Goal: Information Seeking & Learning: Learn about a topic

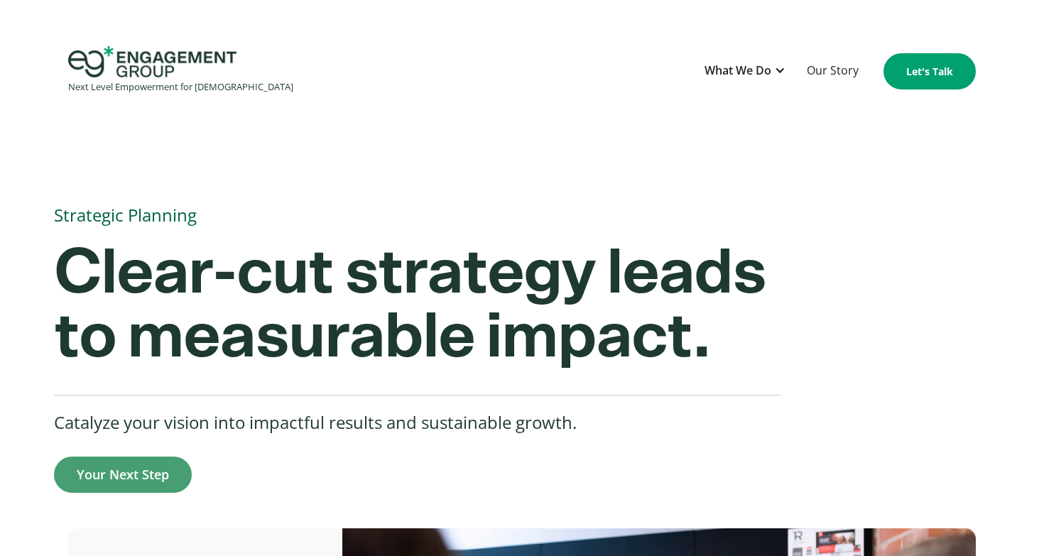
scroll to position [22, 0]
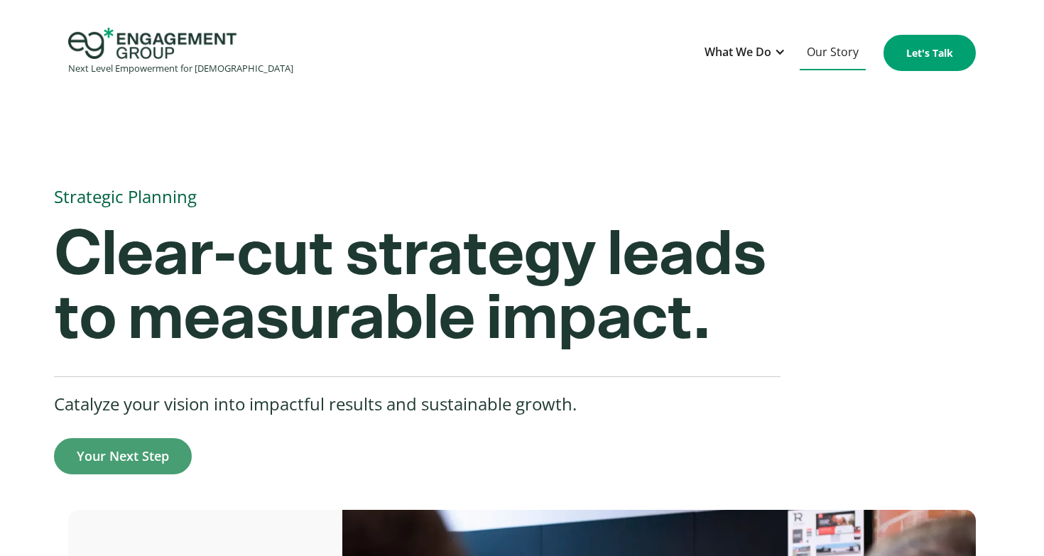
click at [836, 50] on link "Our Story" at bounding box center [833, 53] width 66 height 35
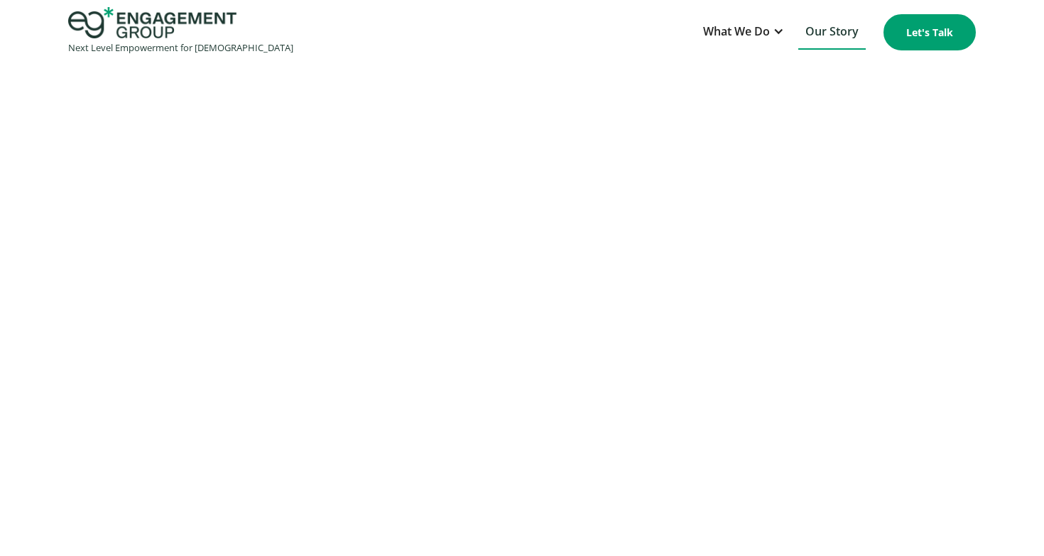
scroll to position [1268, 0]
click at [980, 328] on div at bounding box center [522, 208] width 1044 height 512
click at [980, 330] on div at bounding box center [522, 208] width 1044 height 512
click at [810, 460] on section at bounding box center [522, 208] width 1044 height 625
click at [796, 462] on section at bounding box center [522, 208] width 1044 height 625
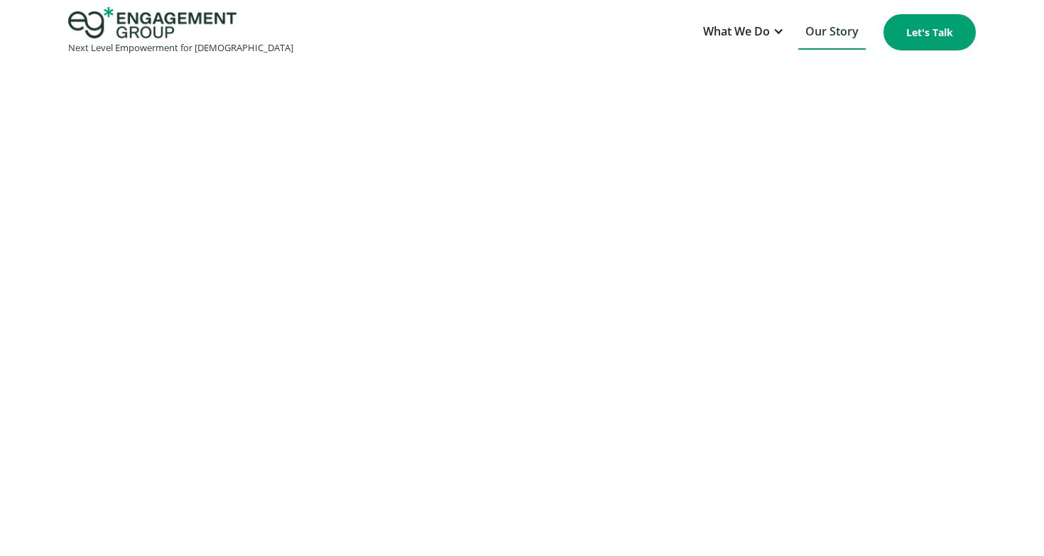
scroll to position [1209, 0]
click at [983, 329] on div at bounding box center [522, 268] width 1044 height 512
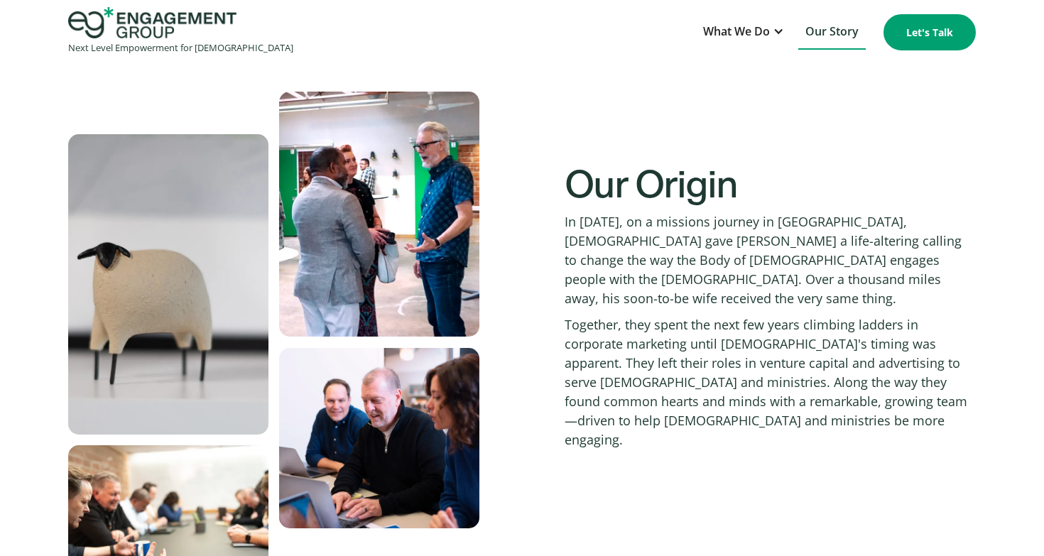
scroll to position [498, 0]
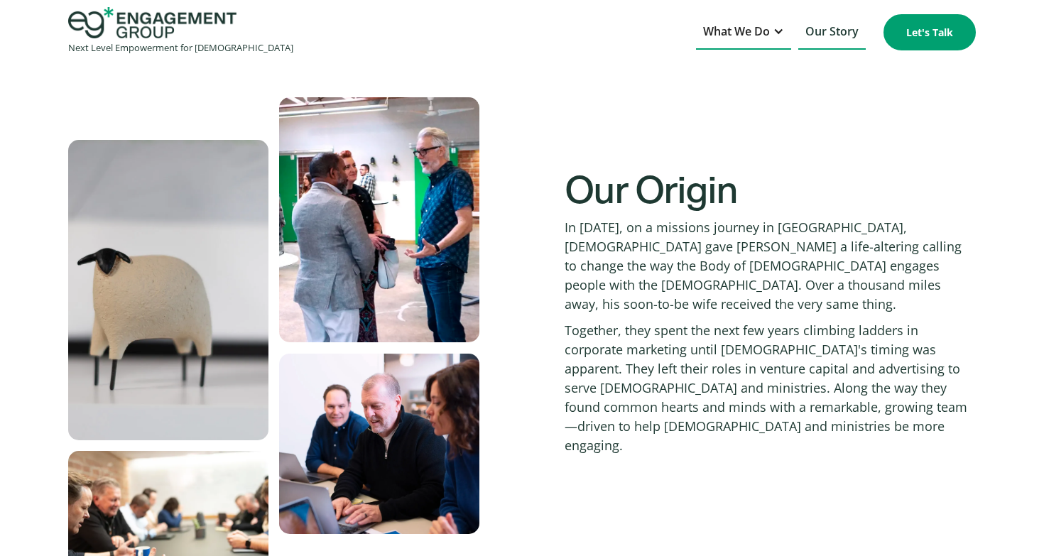
click at [756, 32] on div "What We Do" at bounding box center [736, 31] width 67 height 19
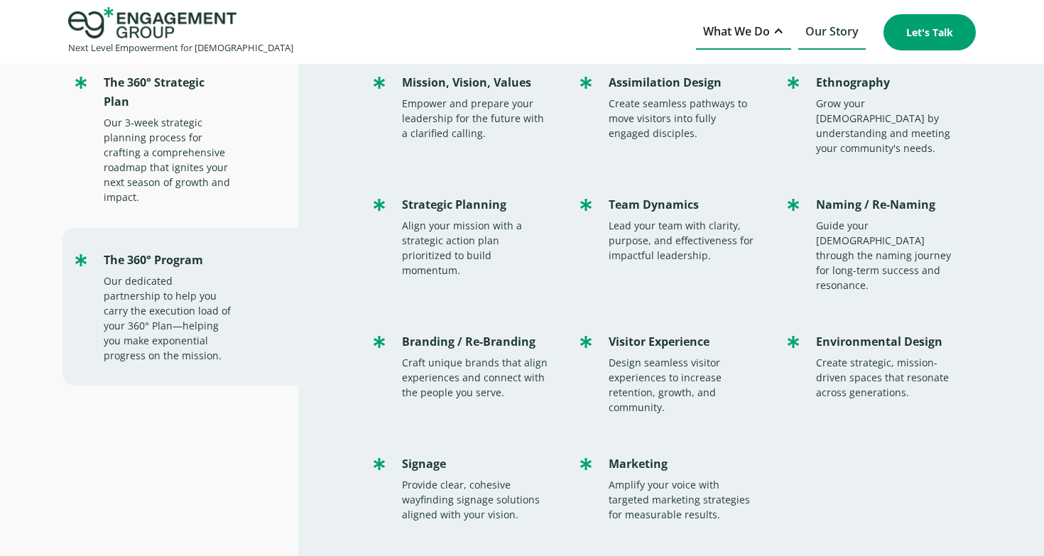
scroll to position [80, 0]
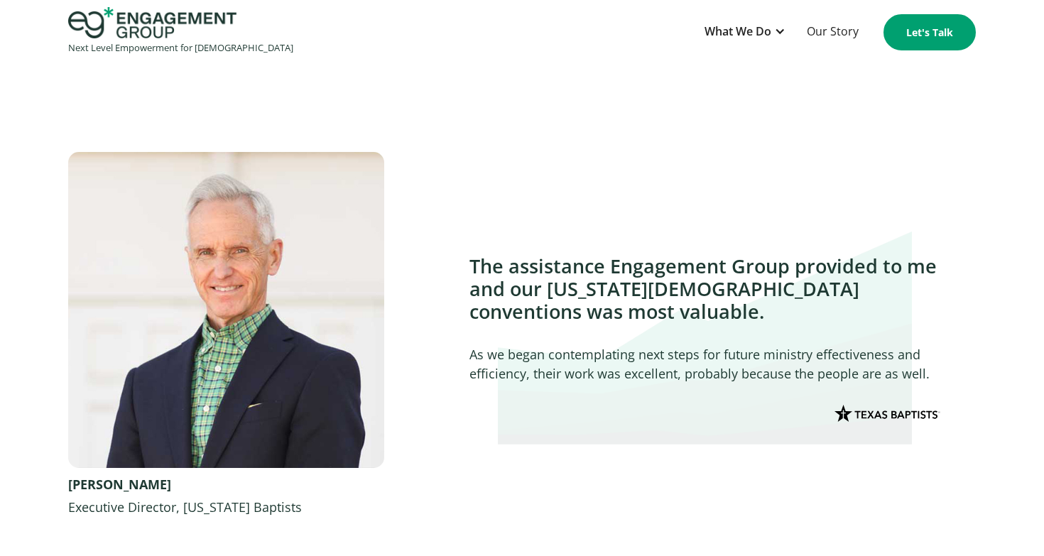
scroll to position [2035, 0]
